Goal: Task Accomplishment & Management: Use online tool/utility

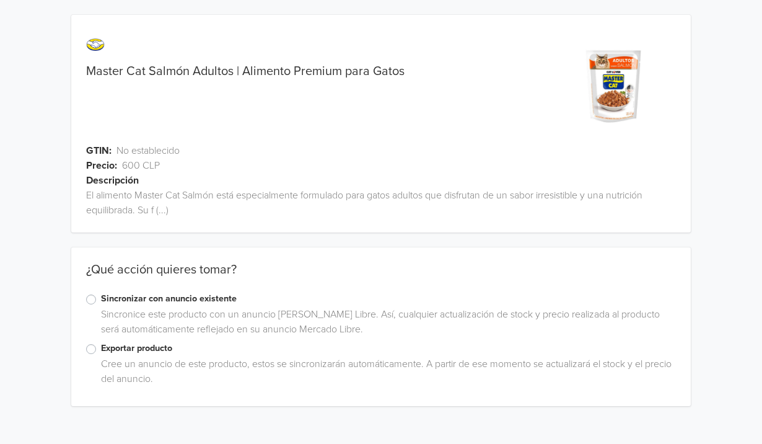
click at [101, 346] on label "Exportar producto" at bounding box center [388, 348] width 575 height 14
click at [0, 0] on input "Exportar producto" at bounding box center [0, 0] width 0 height 0
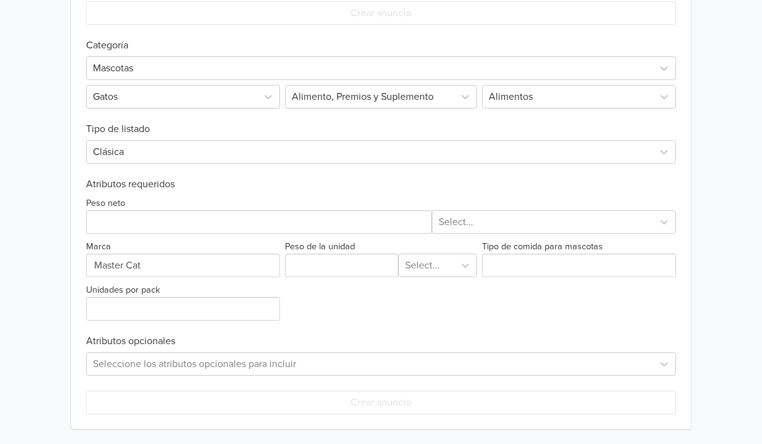
scroll to position [476, 0]
click at [309, 267] on input "Peso de la unidad" at bounding box center [341, 266] width 113 height 24
type input "1"
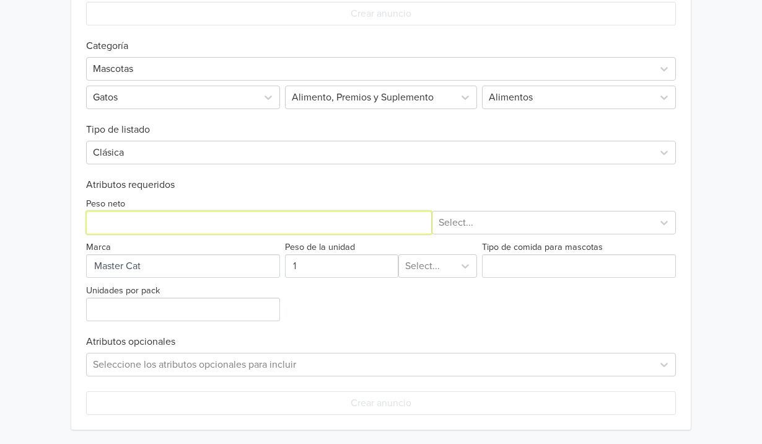
click at [318, 220] on input "Peso neto" at bounding box center [259, 223] width 346 height 24
type input "100"
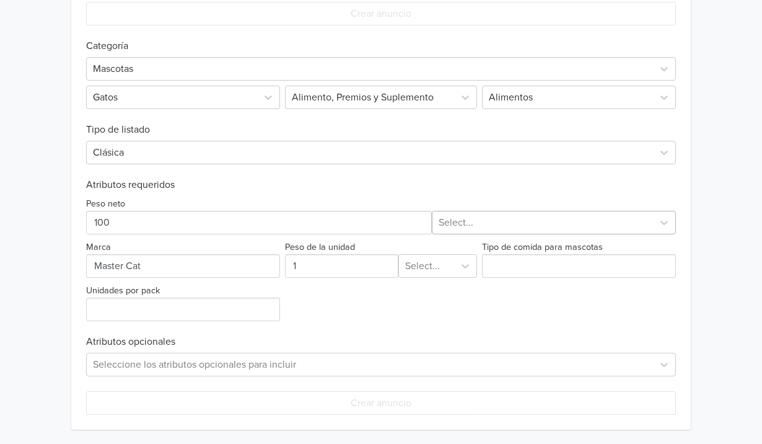
click at [542, 222] on div at bounding box center [543, 222] width 208 height 17
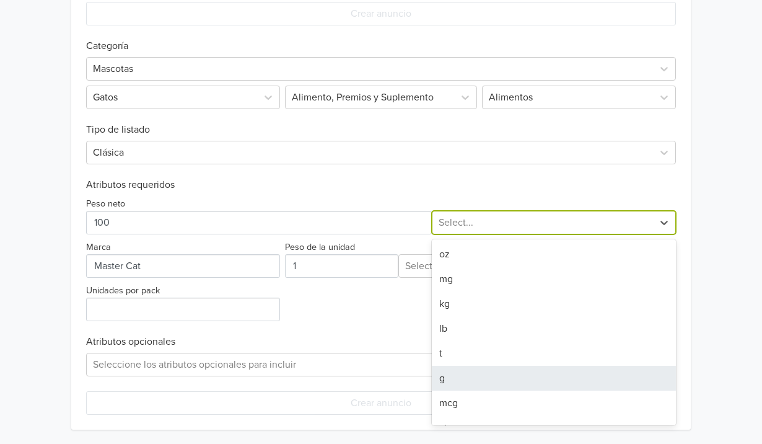
click at [475, 377] on div "g" at bounding box center [554, 378] width 244 height 25
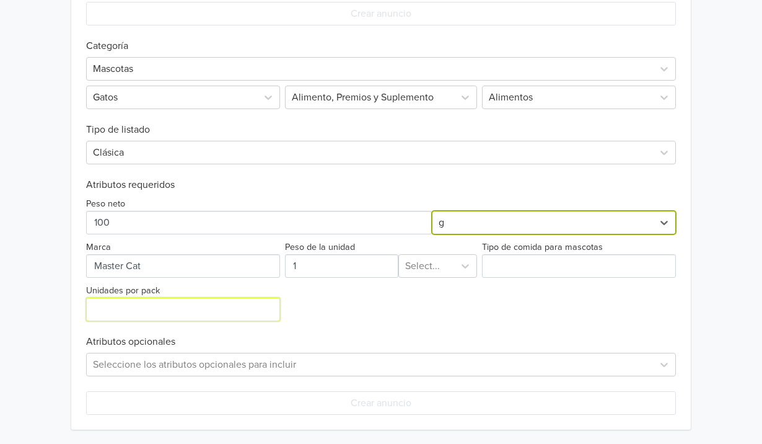
click at [239, 316] on input "Unidades por pack" at bounding box center [183, 309] width 194 height 24
type input "1"
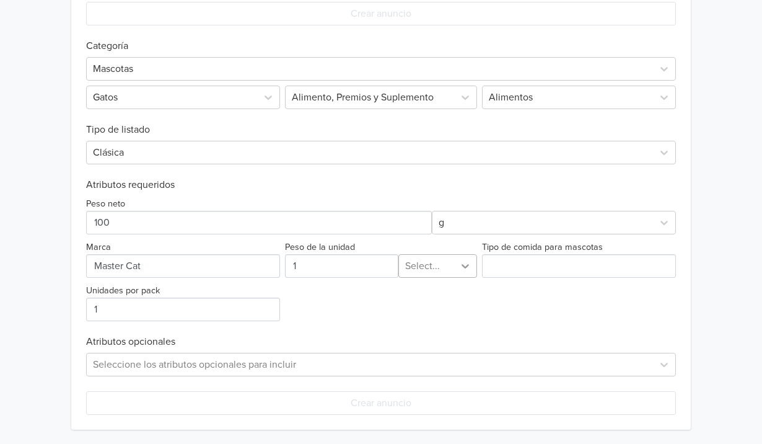
click at [462, 271] on div at bounding box center [465, 266] width 22 height 22
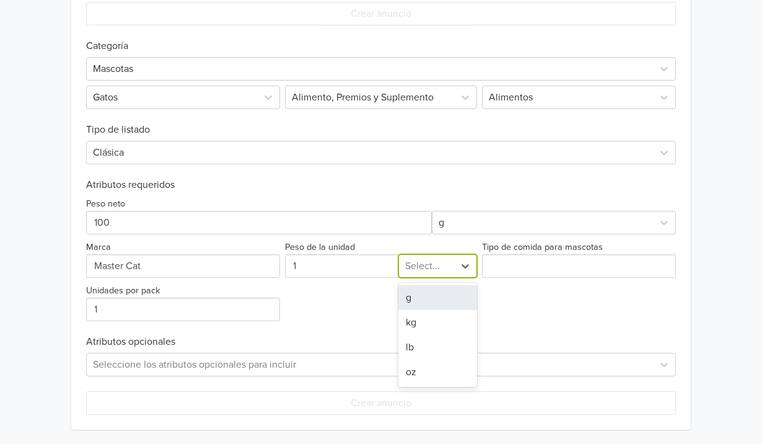
click at [437, 293] on div "g" at bounding box center [437, 297] width 78 height 25
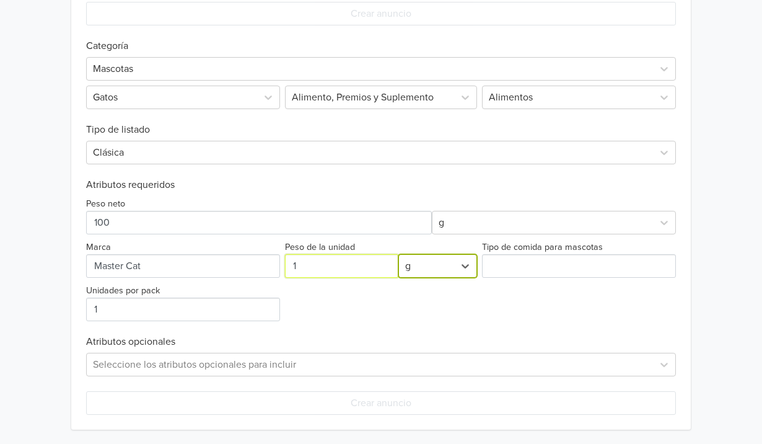
click at [341, 266] on input "Peso de la unidad" at bounding box center [341, 266] width 113 height 24
type input "100"
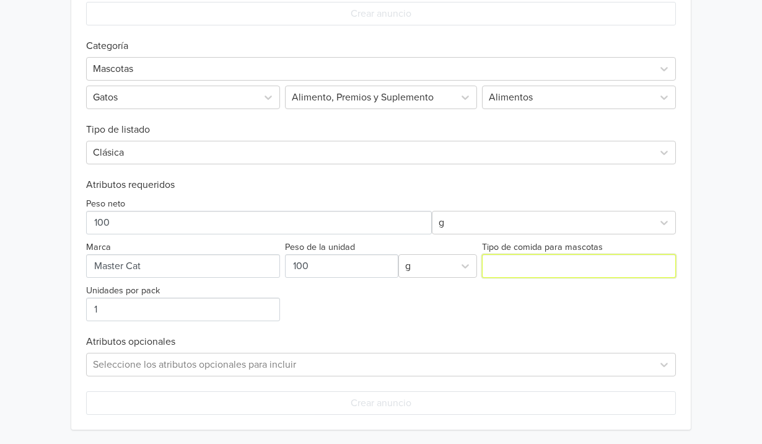
click at [519, 256] on input "Tipo de comida para mascotas" at bounding box center [579, 266] width 194 height 24
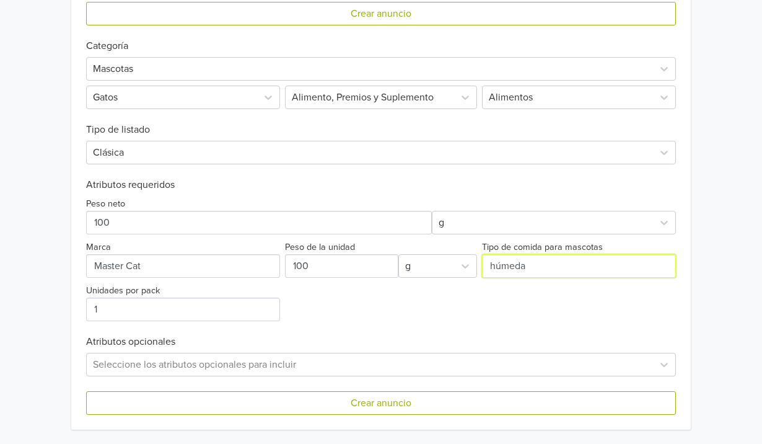
type input "húmeda"
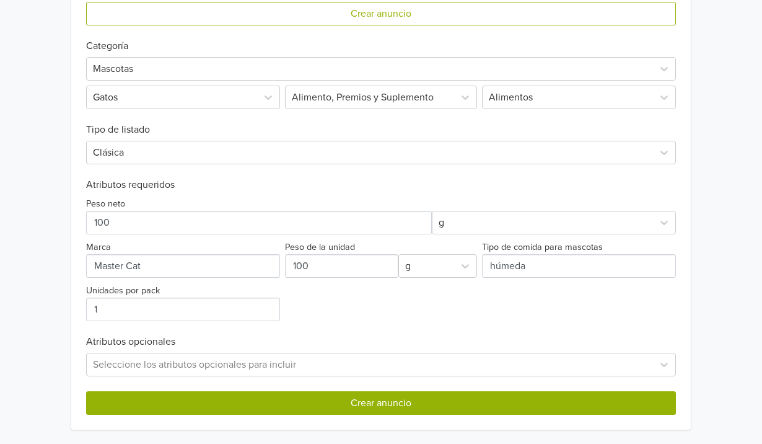
drag, startPoint x: 419, startPoint y: 385, endPoint x: 414, endPoint y: 403, distance: 18.0
click at [414, 403] on button "Crear anuncio" at bounding box center [381, 403] width 590 height 24
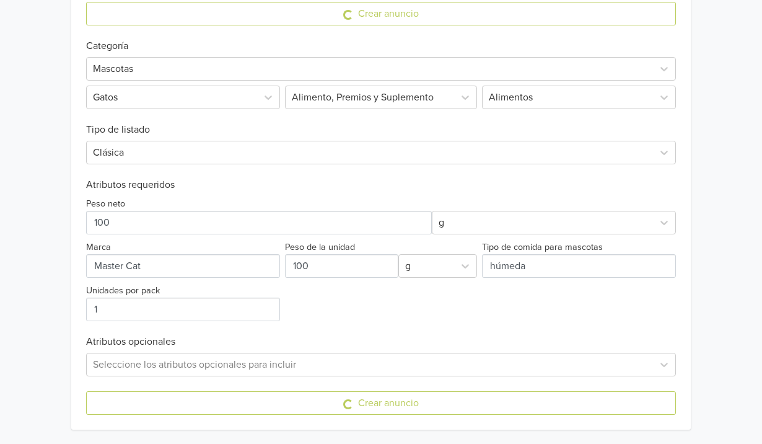
scroll to position [0, 0]
